Goal: Task Accomplishment & Management: Complete application form

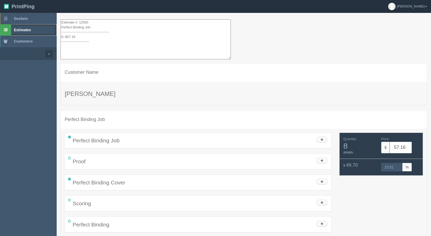
click at [18, 30] on span "Estimates" at bounding box center [22, 30] width 17 height 4
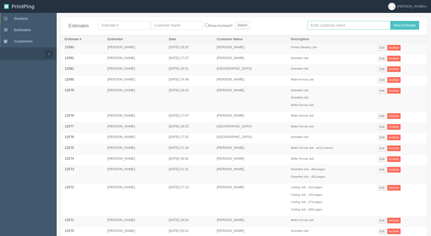
click at [350, 27] on input "text" at bounding box center [349, 25] width 83 height 9
type input "[PERSON_NAME]"
click at [391, 21] on input "New Estimate" at bounding box center [405, 25] width 29 height 9
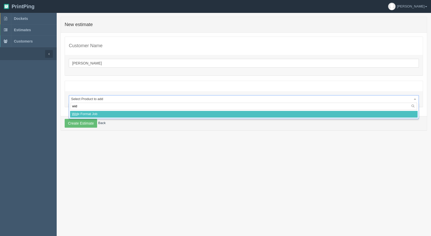
type input "wide"
select select
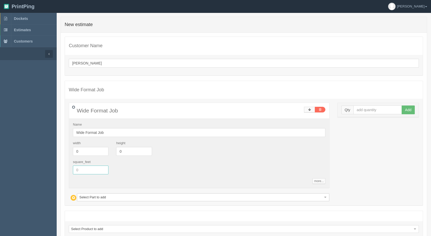
drag, startPoint x: 83, startPoint y: 171, endPoint x: 57, endPoint y: 161, distance: 27.5
click at [57, 161] on div "0 error(s) prohibited this estimate from being saved: New estimate Customer Nam…" at bounding box center [244, 141] width 375 height 249
type input "2013.69"
click at [398, 107] on input "text" at bounding box center [378, 109] width 49 height 9
type input "1"
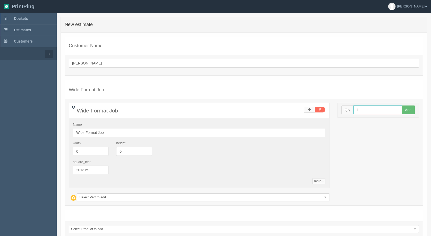
click at [402, 105] on button "Add" at bounding box center [408, 109] width 13 height 9
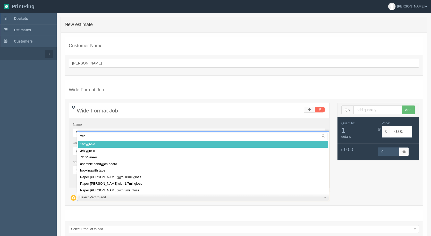
type input "wide"
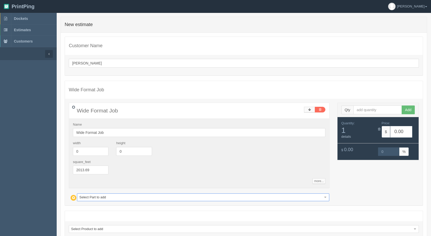
select select
type input "3725.61"
type input "15.00"
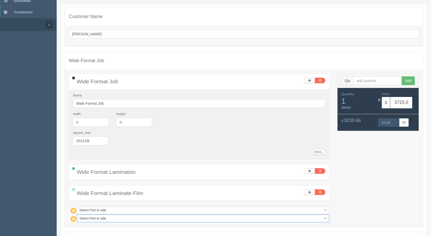
scroll to position [84, 0]
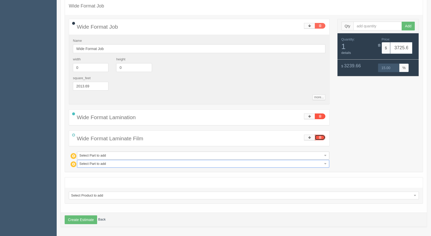
click at [323, 137] on link at bounding box center [320, 138] width 11 height 6
type input "2011.96"
type input "15.00"
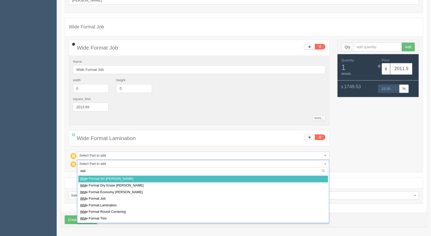
type input "wide"
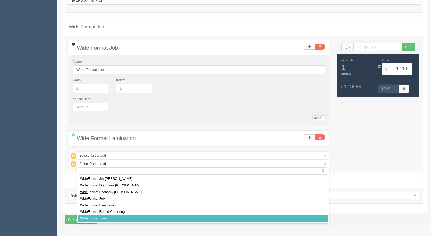
select select
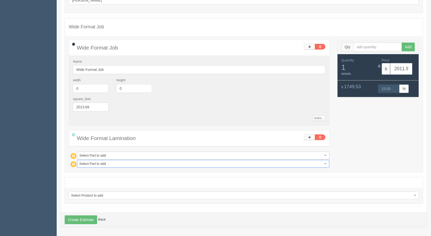
type input "3015.45"
type input "15.00"
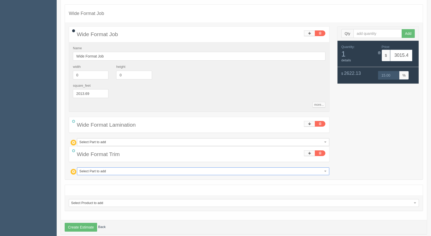
scroll to position [84, 0]
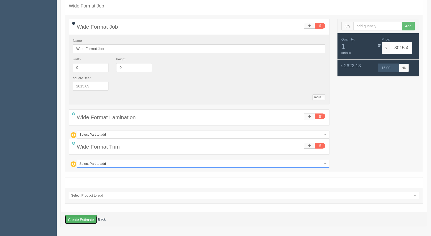
click at [81, 220] on button "Create Estimate" at bounding box center [81, 219] width 32 height 9
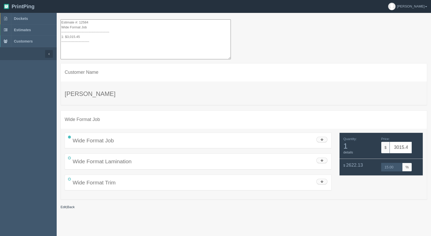
drag, startPoint x: 95, startPoint y: 44, endPoint x: 42, endPoint y: -22, distance: 85.3
click at [42, 0] on html "PrintPing [PERSON_NAME] Administration Edit account ( [EMAIL_ADDRESS][DOMAIN_NA…" at bounding box center [215, 124] width 431 height 249
